Goal: Browse casually

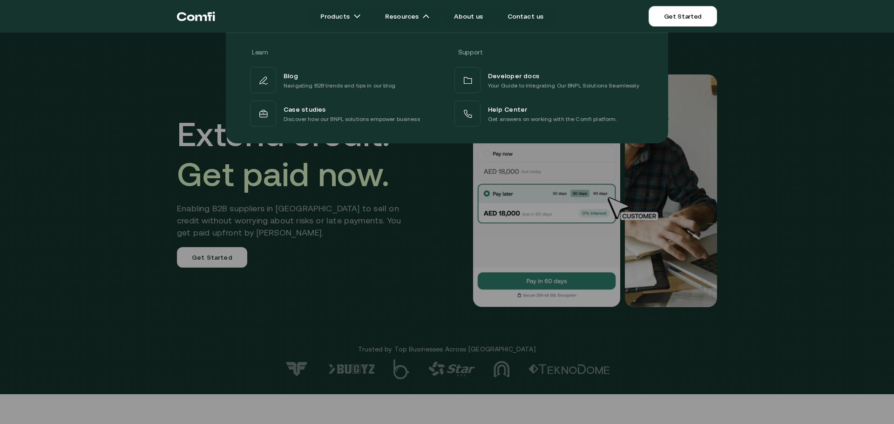
click at [72, 284] on div at bounding box center [447, 245] width 894 height 424
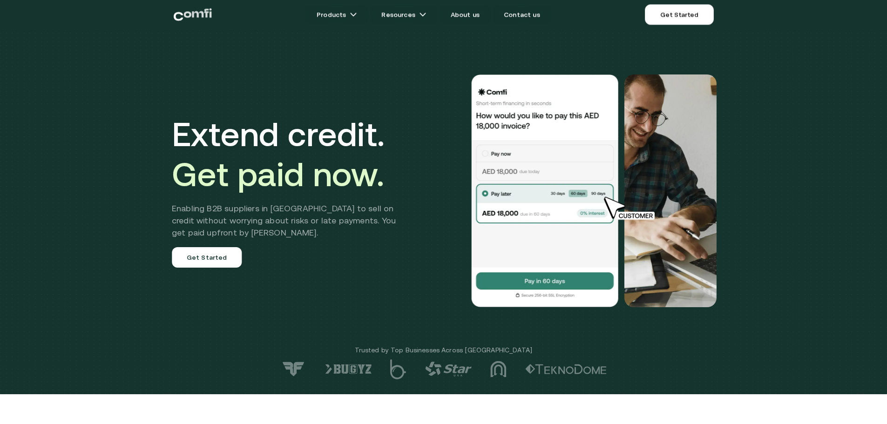
scroll to position [5, 0]
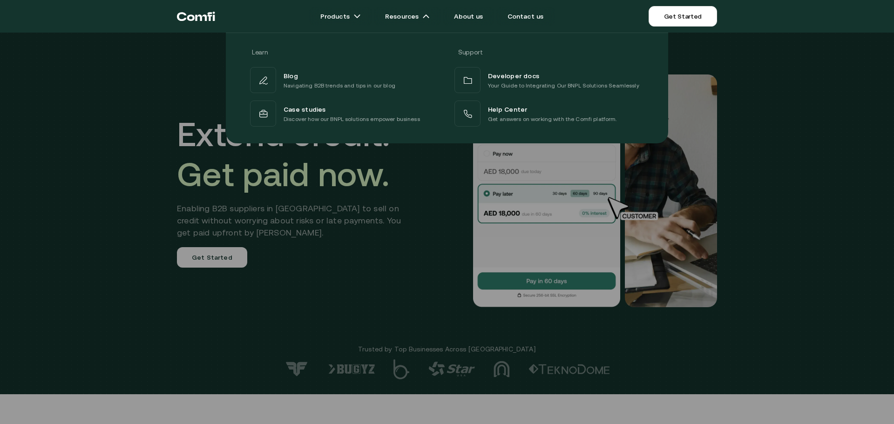
click at [141, 286] on div at bounding box center [447, 245] width 894 height 424
